Goal: Task Accomplishment & Management: Manage account settings

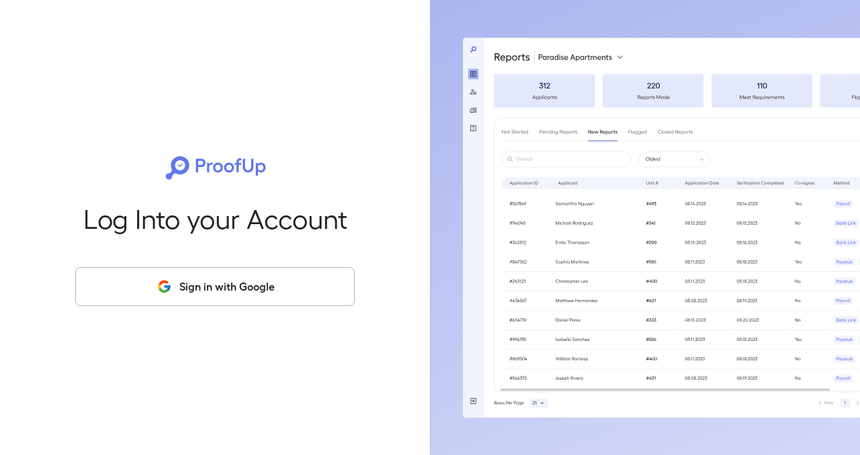
click at [234, 281] on button "Sign in with Google" at bounding box center [214, 286] width 279 height 39
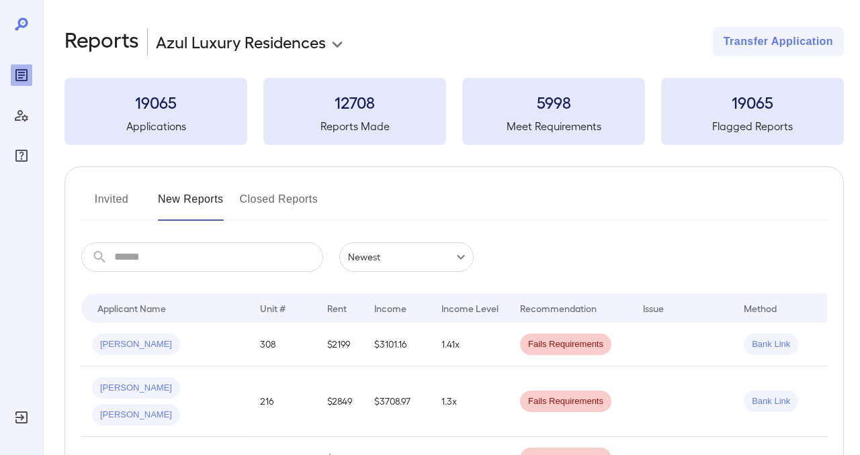
click at [326, 40] on body "**********" at bounding box center [430, 227] width 860 height 455
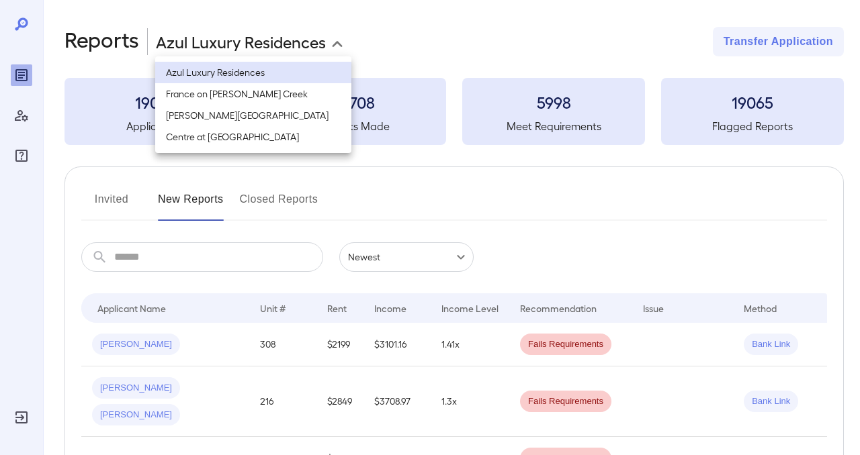
click at [219, 113] on li "[PERSON_NAME][GEOGRAPHIC_DATA]" at bounding box center [253, 115] width 196 height 21
type input "**********"
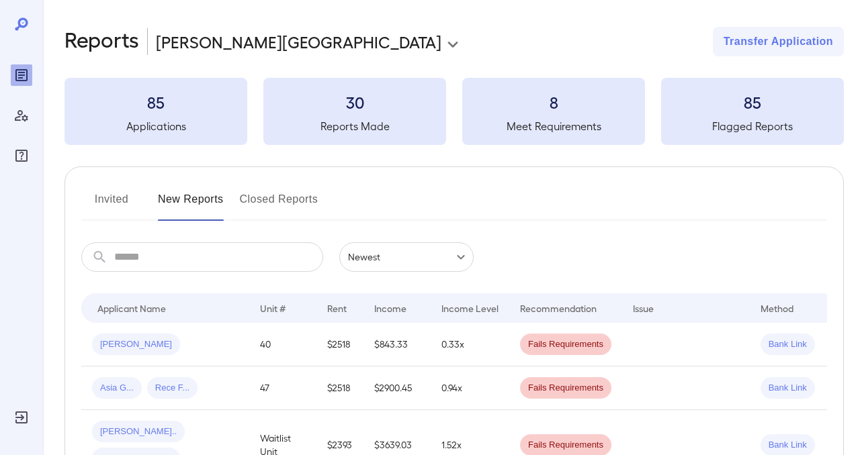
click at [515, 105] on h3 "8" at bounding box center [553, 101] width 183 height 21
click at [269, 210] on button "Closed Reports" at bounding box center [279, 205] width 79 height 32
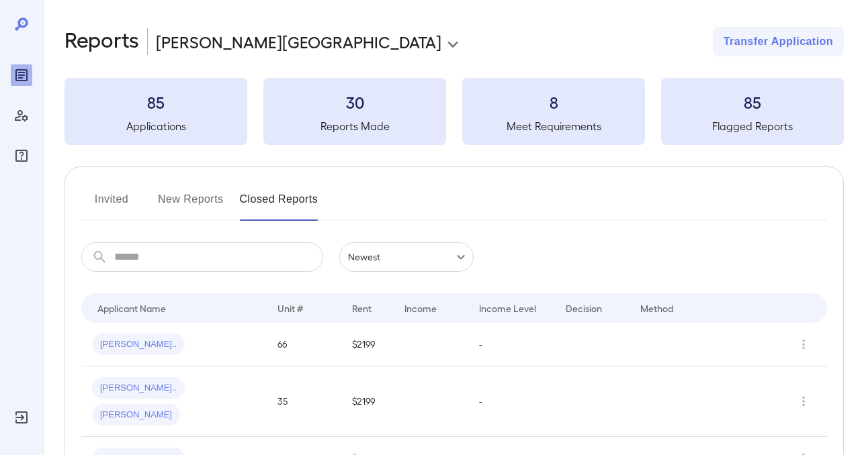
click at [112, 198] on button "Invited" at bounding box center [111, 205] width 60 height 32
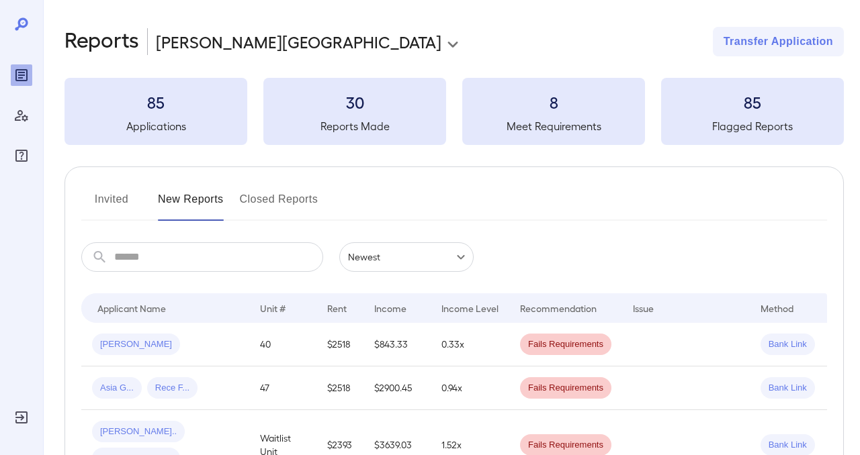
click at [118, 192] on button "Invited" at bounding box center [111, 205] width 60 height 32
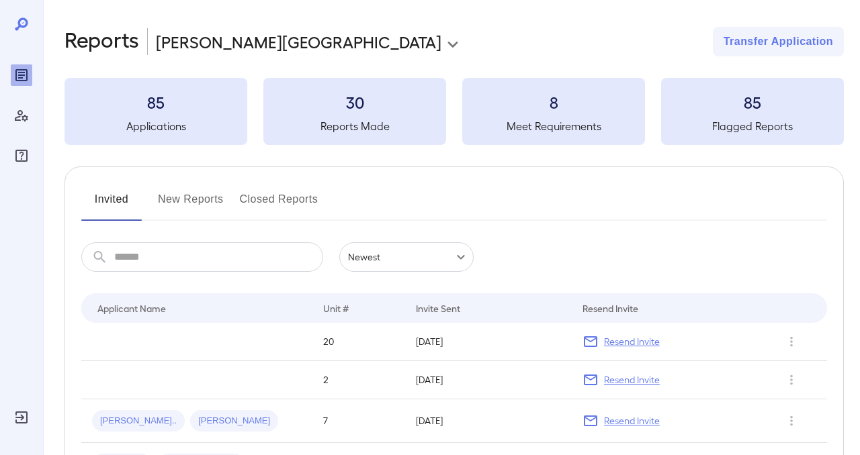
click at [263, 201] on button "Closed Reports" at bounding box center [279, 205] width 79 height 32
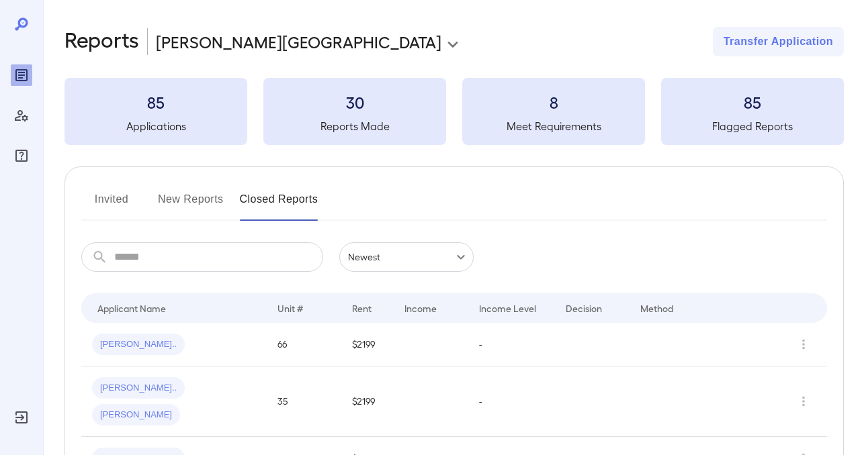
click at [354, 48] on div "**********" at bounding box center [453, 42] width 779 height 30
click at [176, 200] on button "New Reports" at bounding box center [191, 205] width 66 height 32
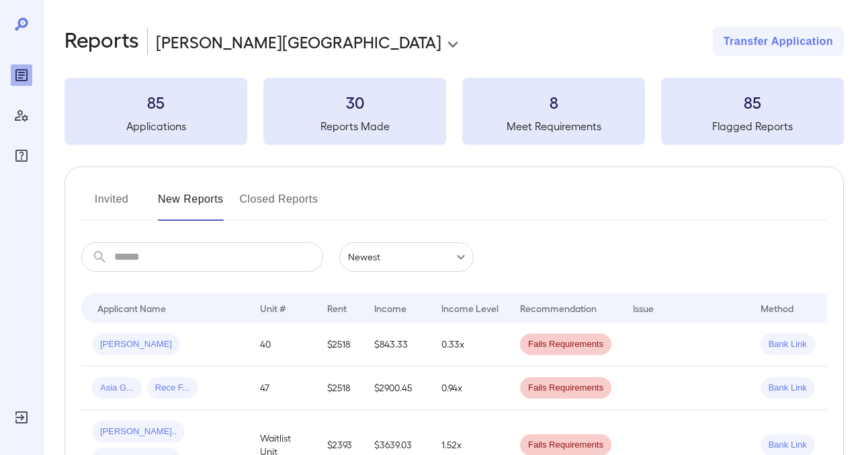
click at [119, 200] on button "Invited" at bounding box center [111, 205] width 60 height 32
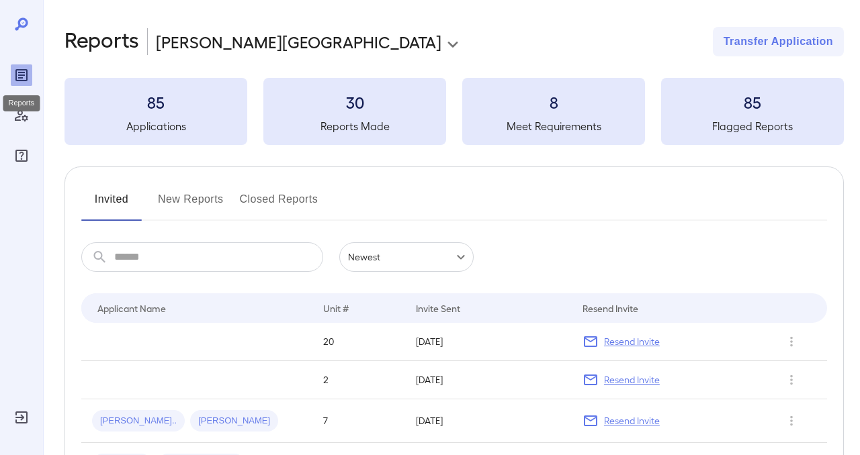
click at [24, 66] on div "Reports" at bounding box center [21, 74] width 21 height 21
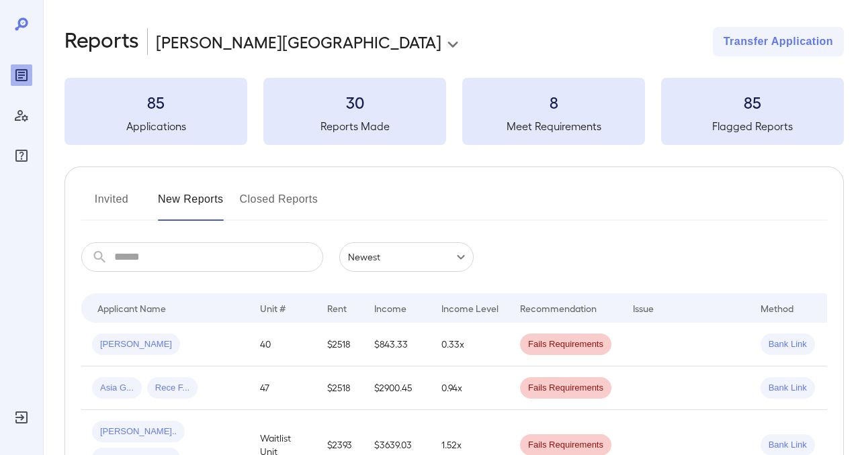
click at [110, 191] on button "Invited" at bounding box center [111, 205] width 60 height 32
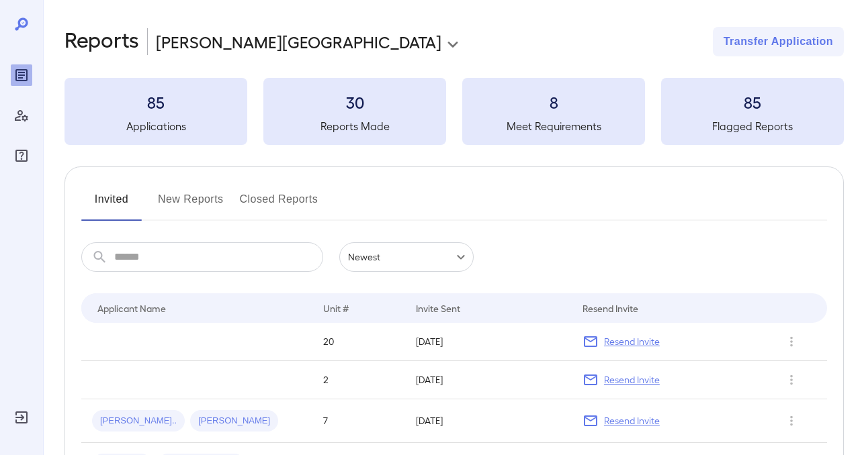
click at [179, 204] on button "New Reports" at bounding box center [191, 205] width 66 height 32
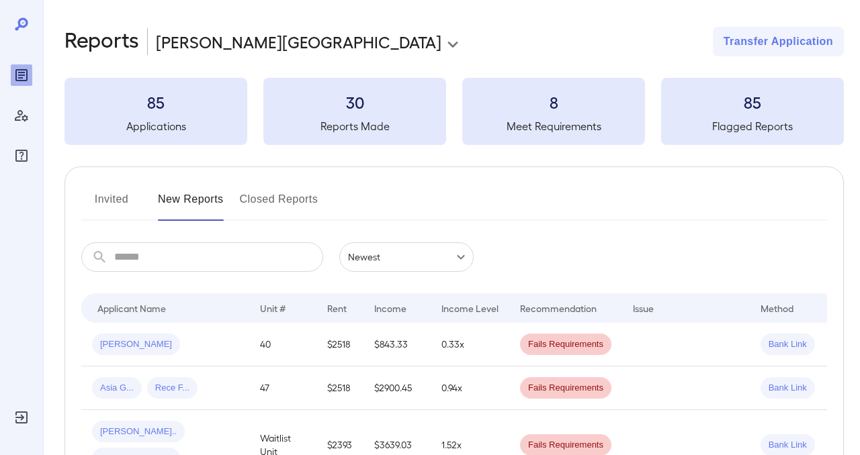
click at [259, 196] on button "Closed Reports" at bounding box center [279, 205] width 79 height 32
